Goal: Information Seeking & Learning: Find specific fact

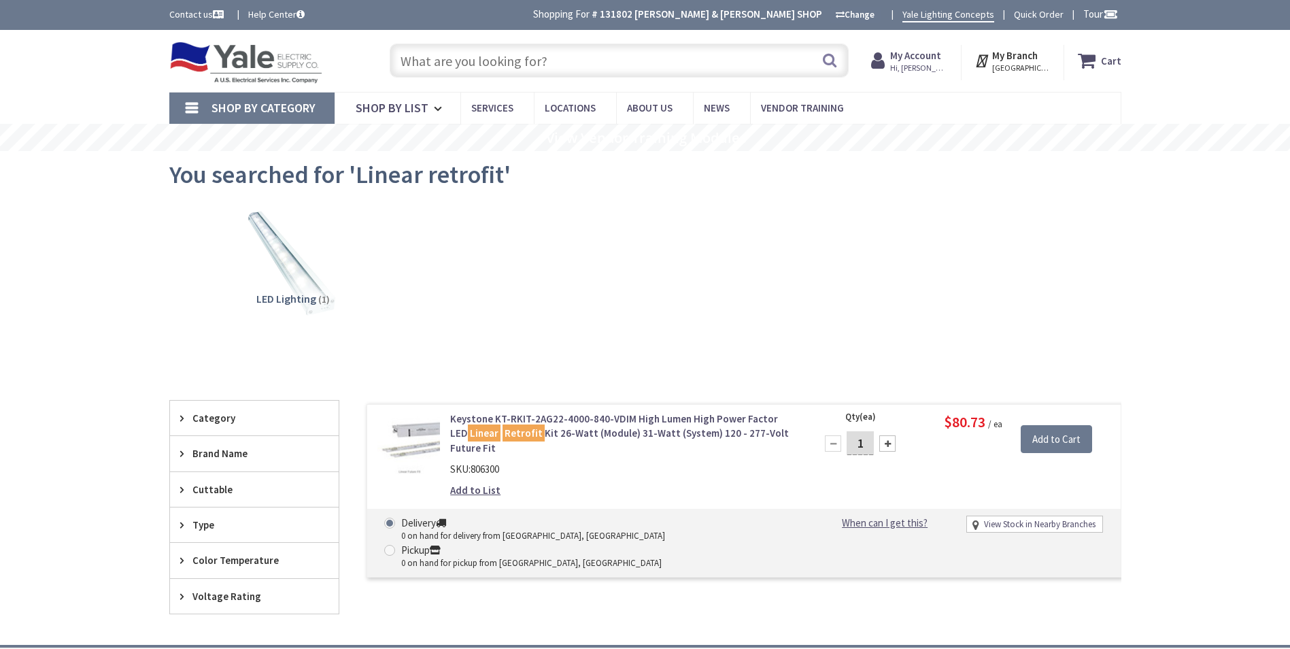
click at [535, 59] on input "text" at bounding box center [619, 61] width 459 height 34
paste input "BRP30L200"
type input "BRP30L200"
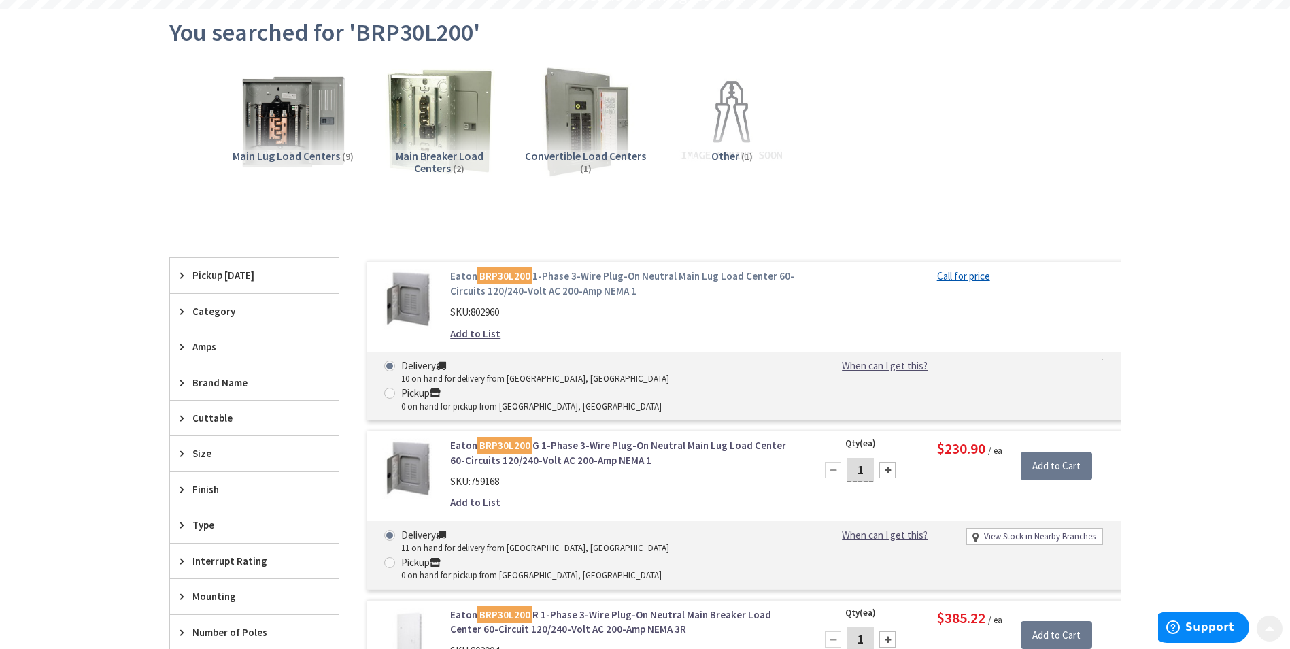
scroll to position [272, 0]
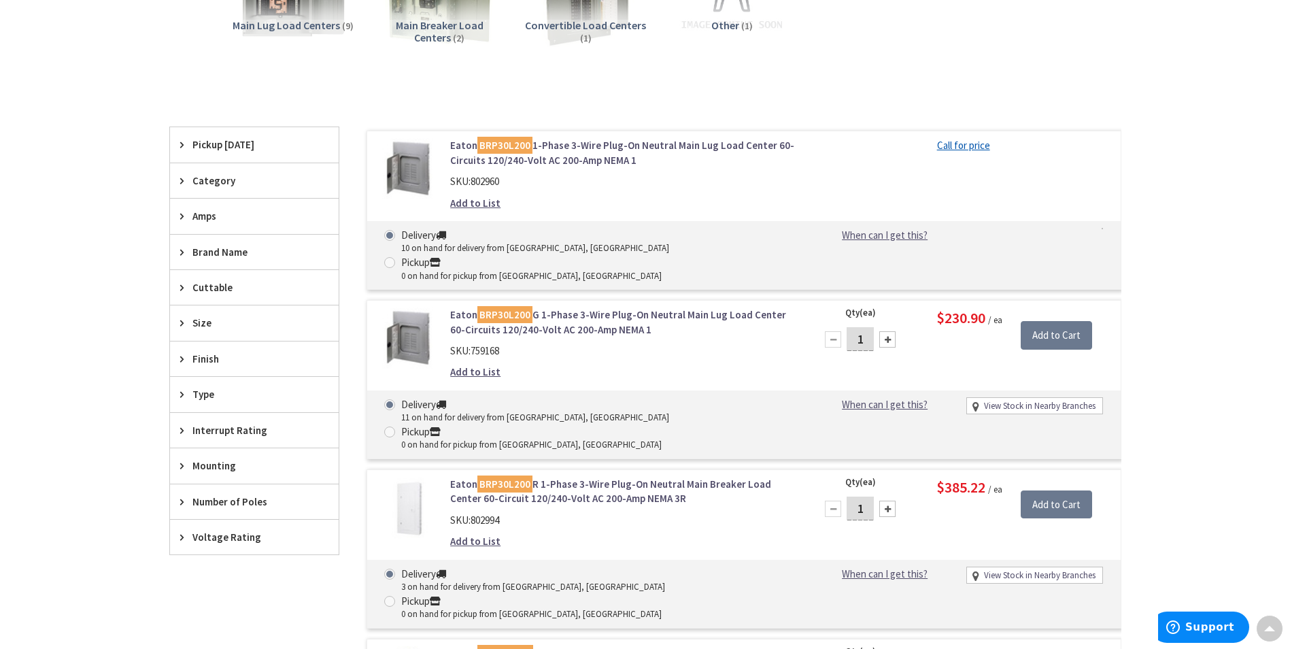
click at [606, 307] on link "Eaton BRP30L200 G 1-Phase 3-Wire Plug-On Neutral Main Lug Load Center 60-Circui…" at bounding box center [623, 321] width 346 height 29
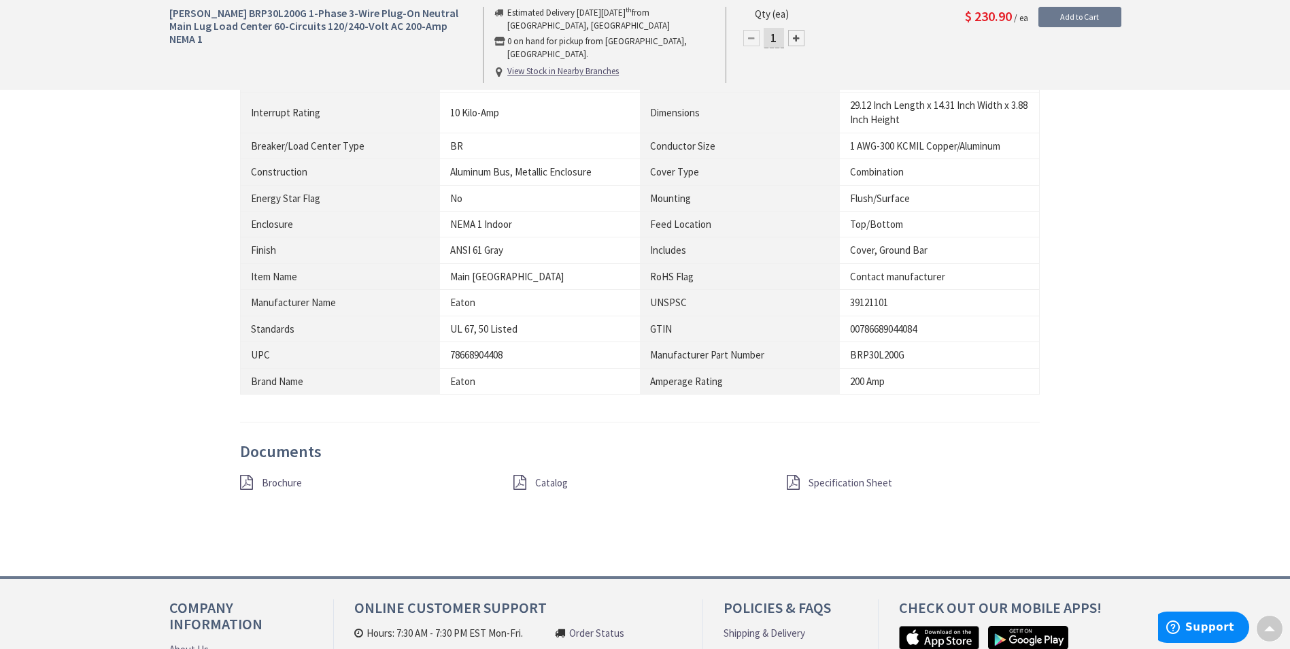
scroll to position [1021, 0]
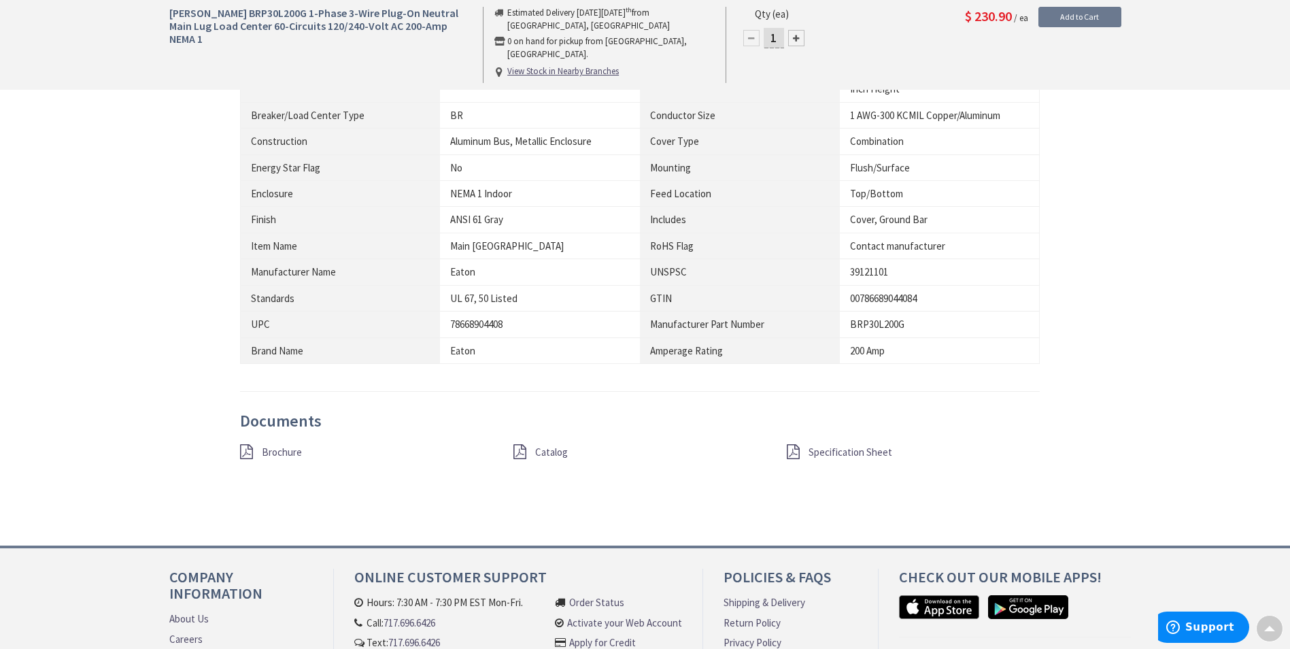
click at [842, 454] on span "Specification Sheet" at bounding box center [851, 452] width 84 height 13
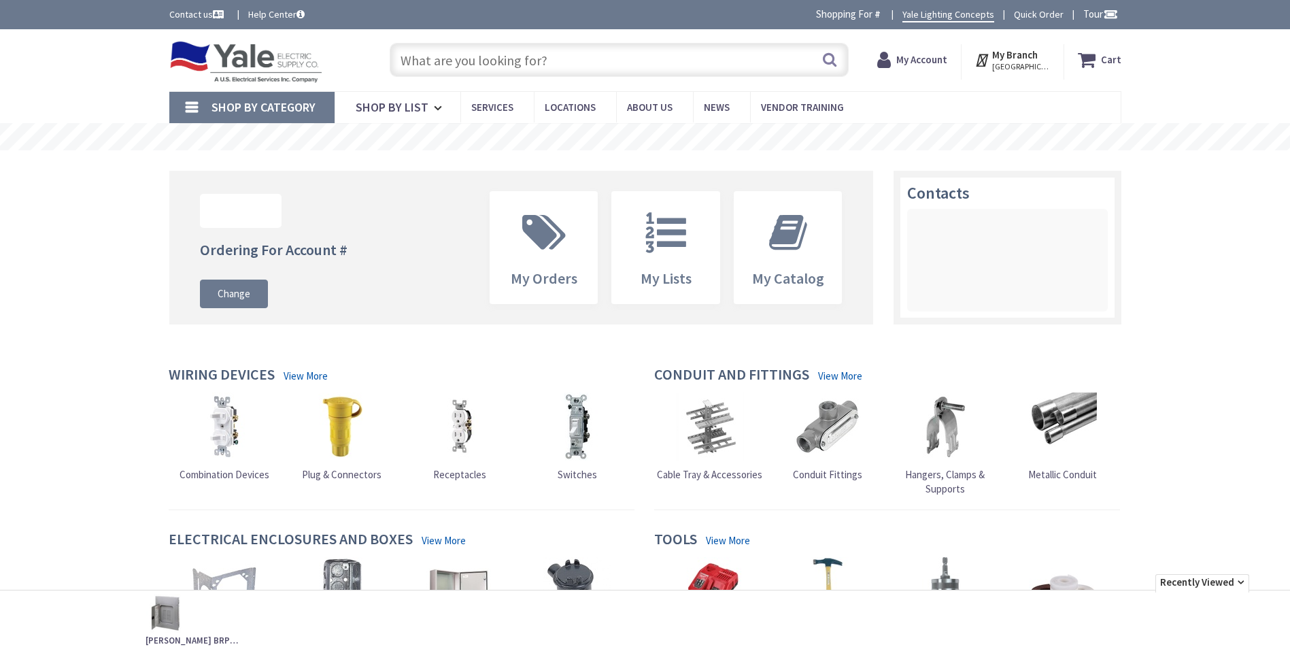
click at [491, 56] on input "text" at bounding box center [619, 60] width 459 height 34
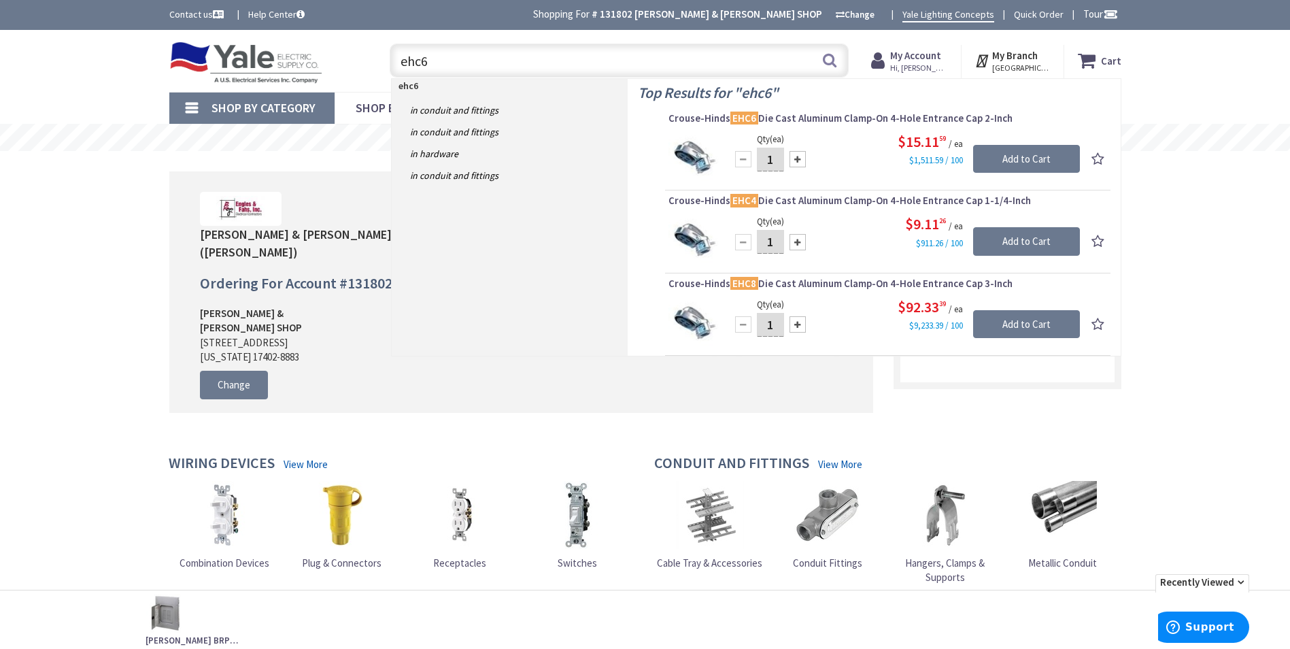
drag, startPoint x: 657, startPoint y: 67, endPoint x: 380, endPoint y: 88, distance: 277.7
click at [382, 88] on header "Skip to Content Toggle Nav ehc6 ehc6 Search Cart My Cart Close" at bounding box center [645, 61] width 1290 height 62
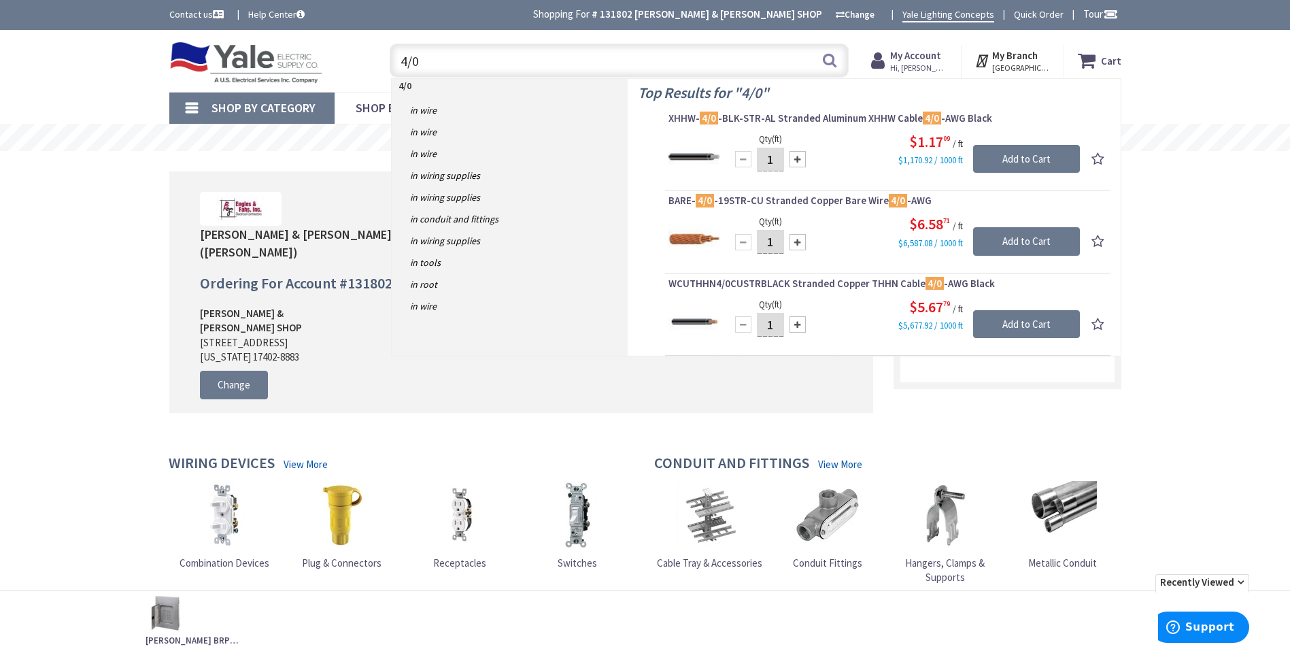
type input "4/0"
